Goal: Connect with others: Connect with other users

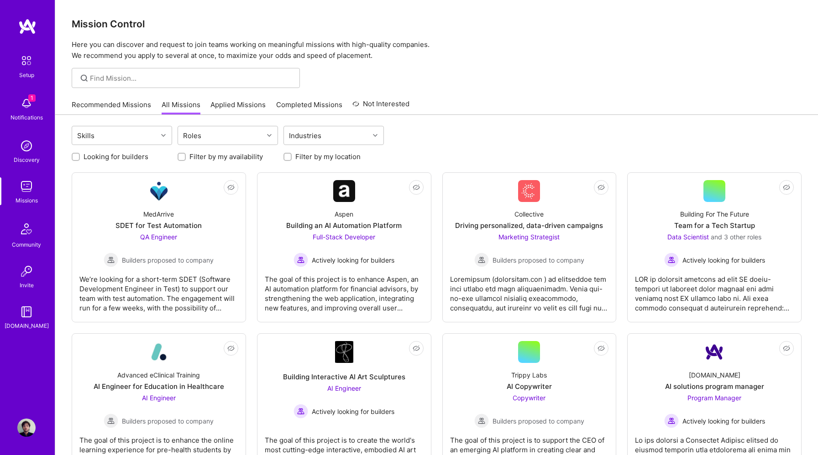
click at [31, 101] on span "1" at bounding box center [31, 97] width 7 height 7
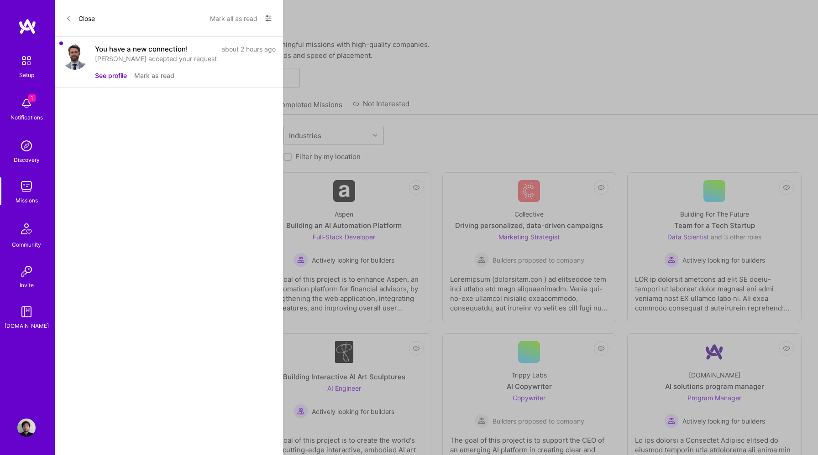
click at [113, 73] on button "See profile" at bounding box center [111, 76] width 32 height 10
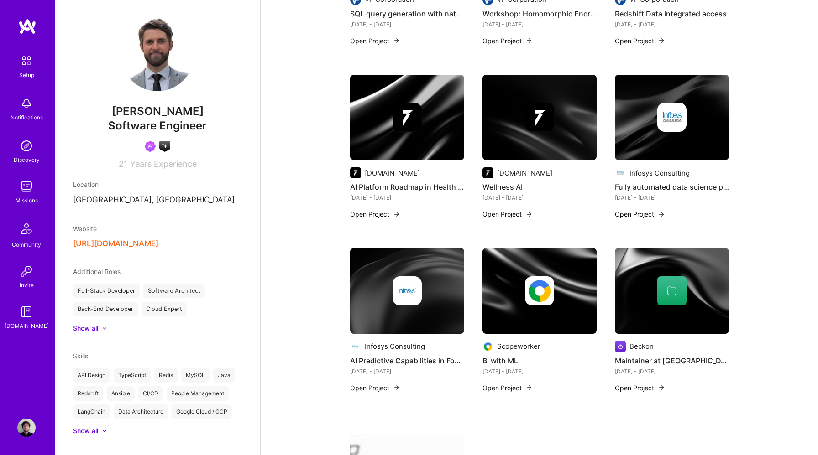
scroll to position [647, 0]
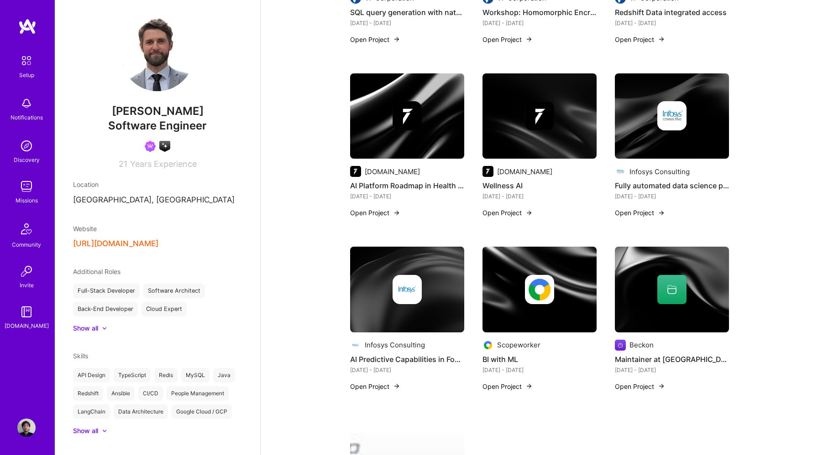
click at [29, 30] on img at bounding box center [27, 26] width 18 height 16
